Goal: Task Accomplishment & Management: Use online tool/utility

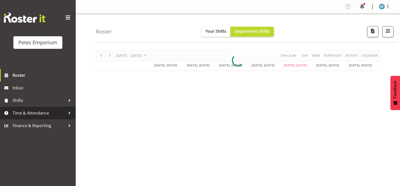
click at [35, 117] on span "Time & Attendance" at bounding box center [39, 114] width 53 height 8
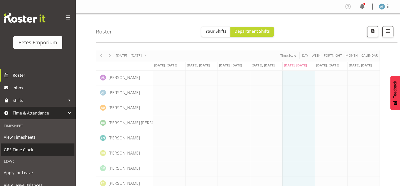
click at [34, 144] on link "GPS Time Clock" at bounding box center [37, 150] width 73 height 13
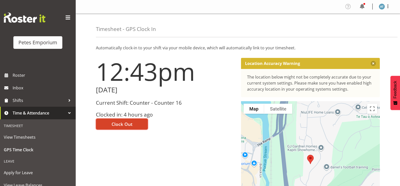
click at [124, 126] on span "Clock Out" at bounding box center [122, 124] width 21 height 7
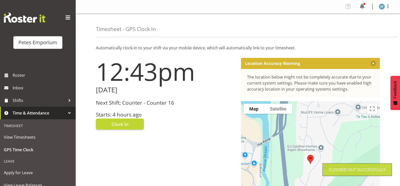
drag, startPoint x: 374, startPoint y: 3, endPoint x: 279, endPoint y: 20, distance: 97.2
click at [265, 20] on div "Timesheet - GPS Clock In" at bounding box center [247, 26] width 302 height 24
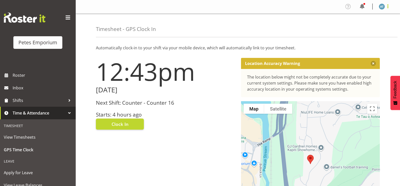
click at [387, 8] on span at bounding box center [388, 6] width 6 height 6
click at [371, 25] on link "Log Out" at bounding box center [366, 26] width 48 height 9
